Goal: Navigation & Orientation: Go to known website

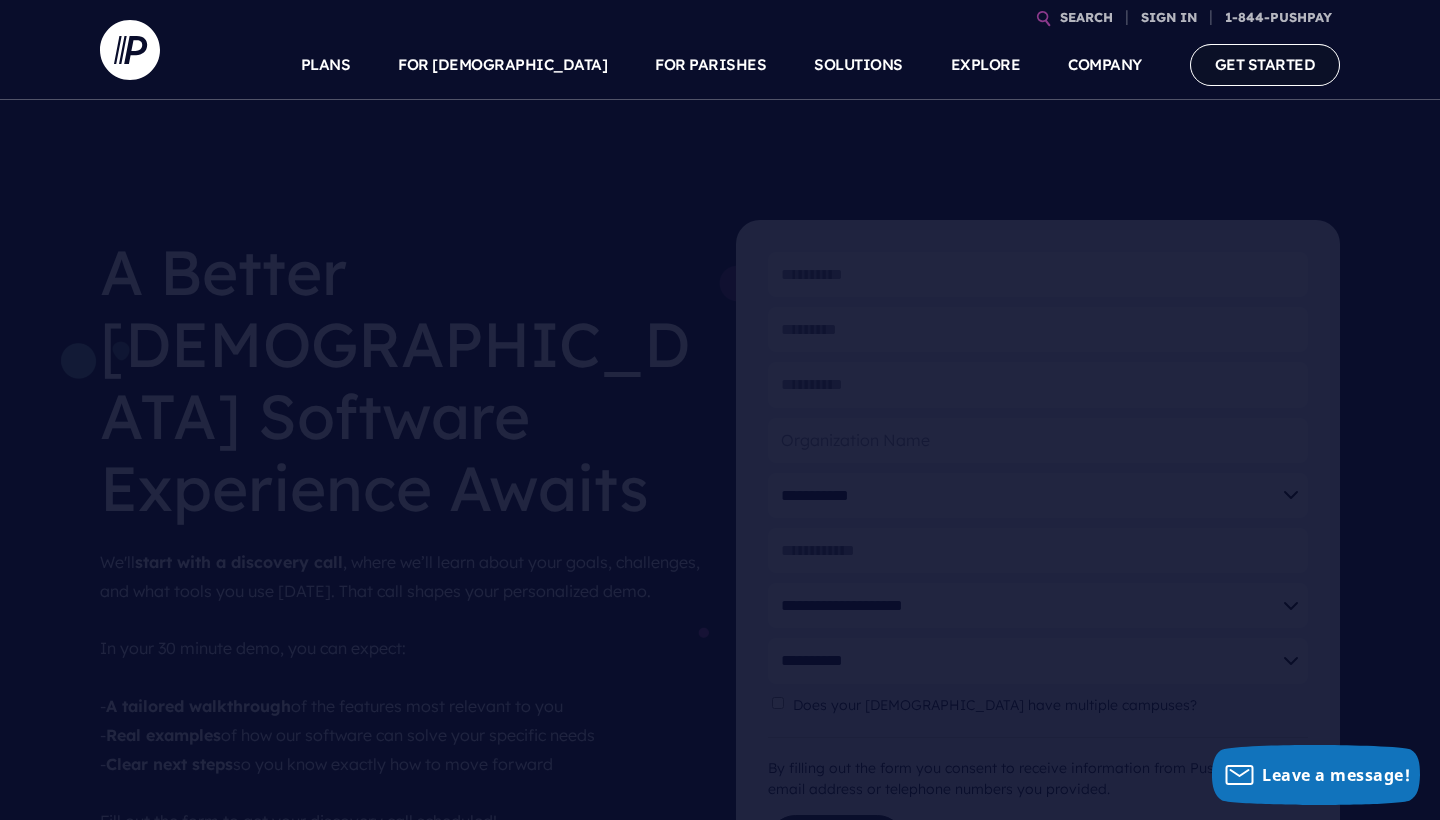
click at [1279, 75] on link "GET STARTED" at bounding box center [1265, 64] width 151 height 41
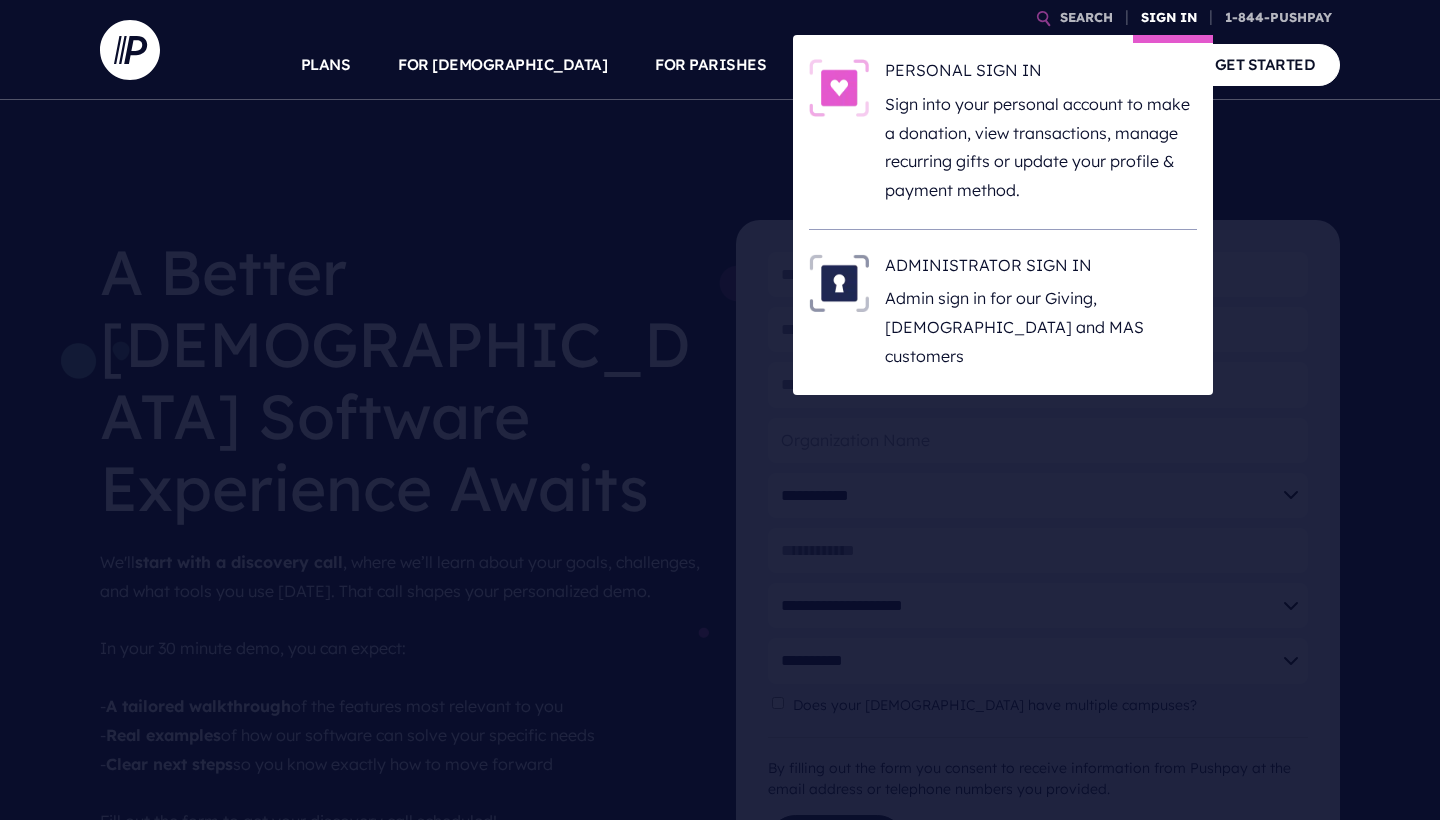
click at [1155, 19] on link "SIGN IN" at bounding box center [1169, 17] width 72 height 35
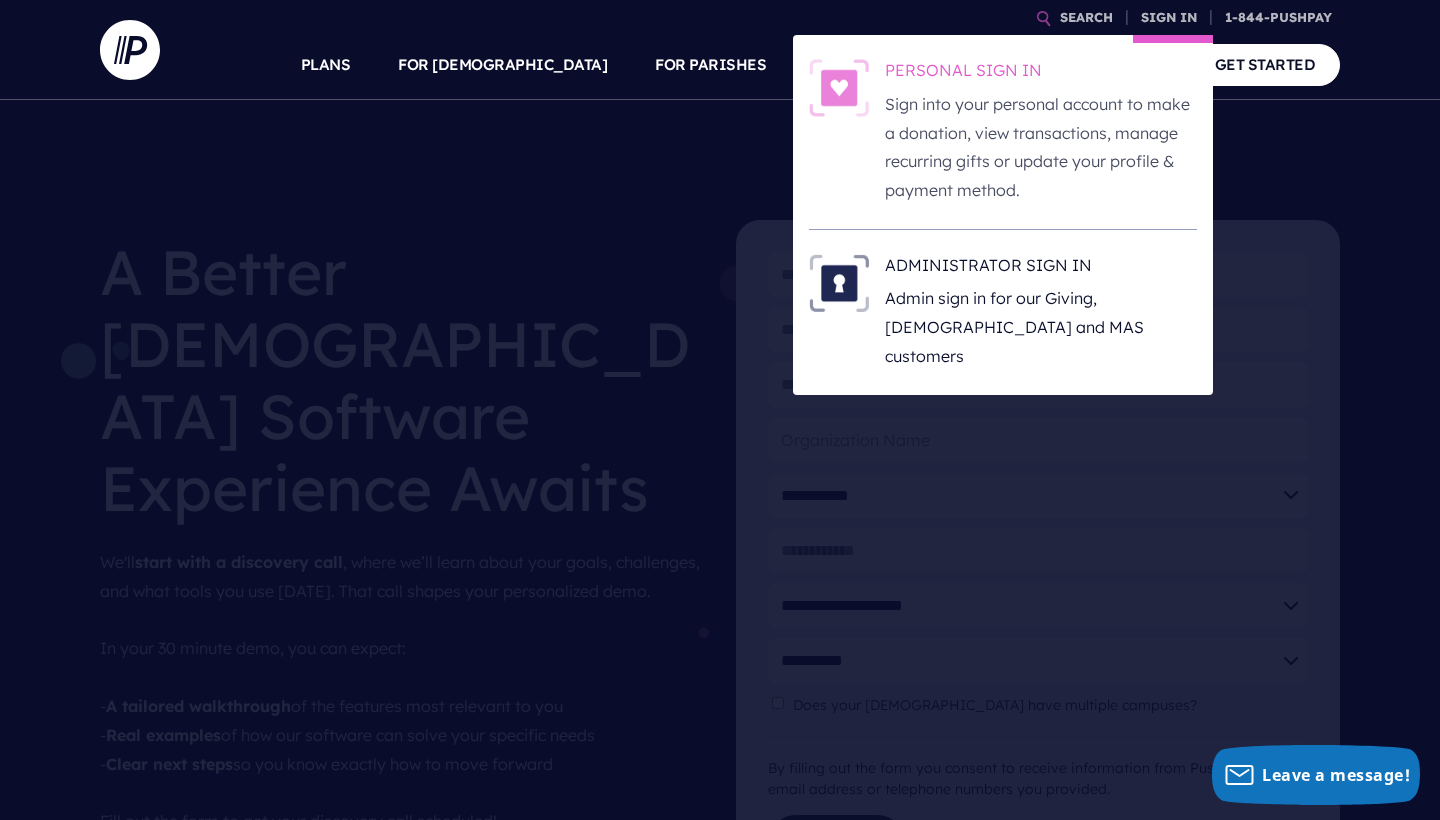
click at [982, 87] on h6 "PERSONAL SIGN IN" at bounding box center [1041, 74] width 312 height 30
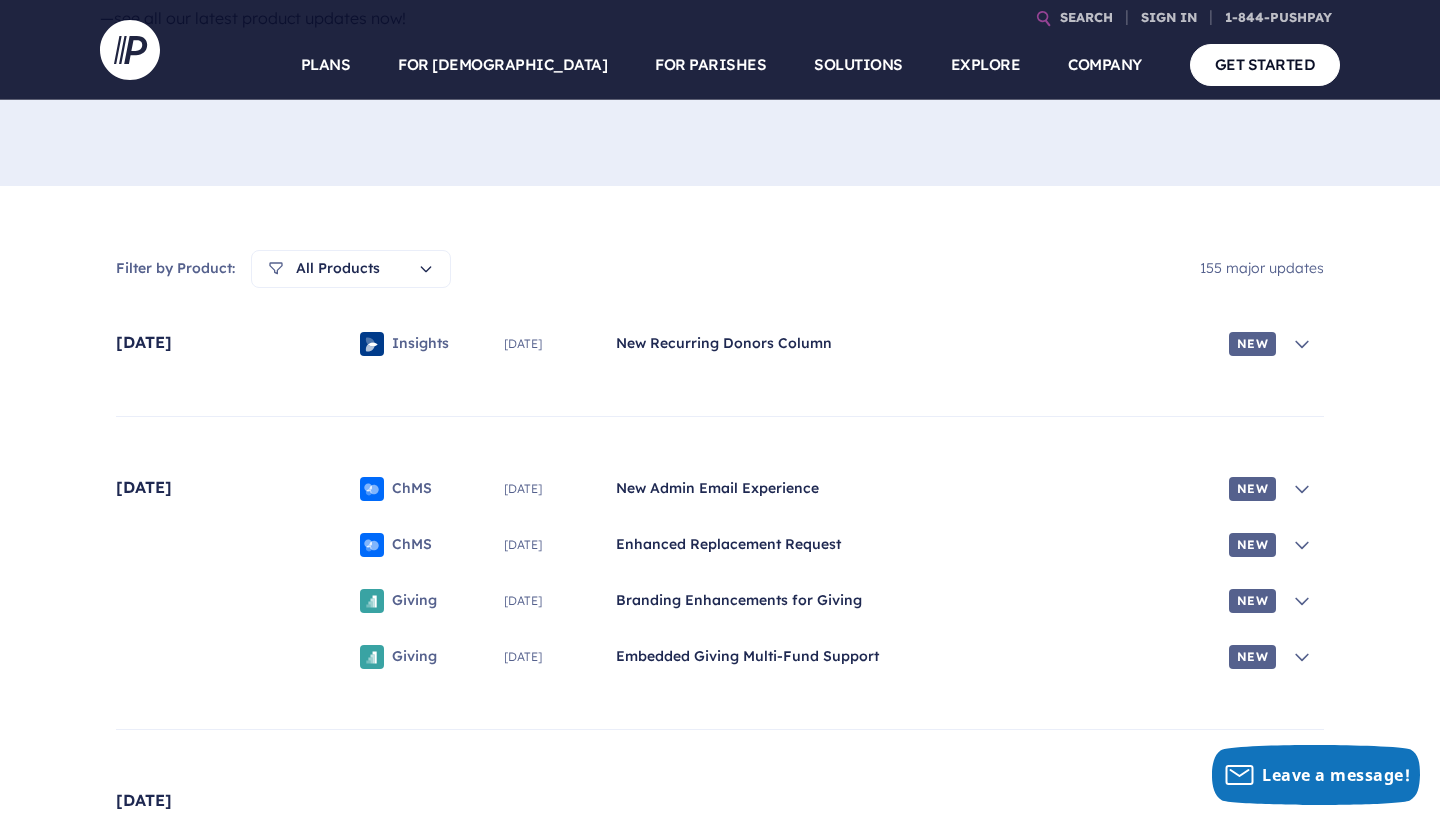
scroll to position [439, 0]
